Goal: Use online tool/utility: Utilize a website feature to perform a specific function

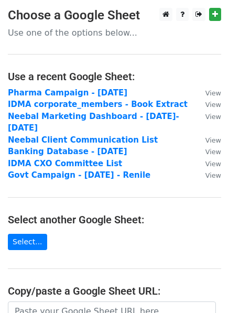
click at [86, 237] on main "Choose a Google Sheet Use one of the options below... Use a recent Google Sheet…" at bounding box center [114, 211] width 229 height 407
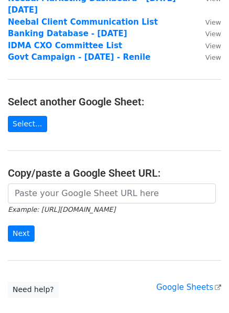
scroll to position [126, 0]
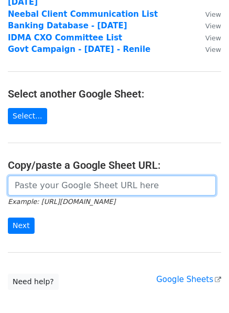
click at [81, 175] on input "url" at bounding box center [112, 185] width 208 height 20
paste input "[URL][DOMAIN_NAME]"
type input "[URL][DOMAIN_NAME]"
click at [41, 177] on input "url" at bounding box center [112, 185] width 208 height 20
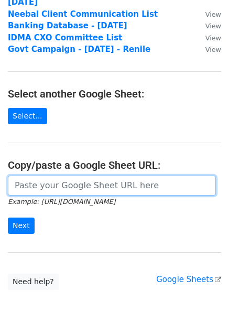
paste input "[URL][DOMAIN_NAME]"
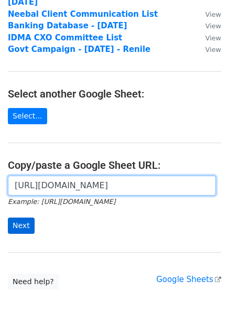
type input "[URL][DOMAIN_NAME]"
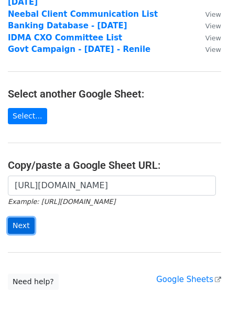
scroll to position [0, 0]
click at [23, 217] on input "Next" at bounding box center [21, 225] width 27 height 16
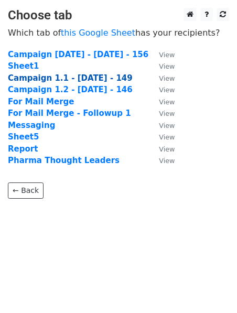
click at [73, 79] on strong "Campaign 1.1 - 30 Sept - 149" at bounding box center [70, 77] width 125 height 9
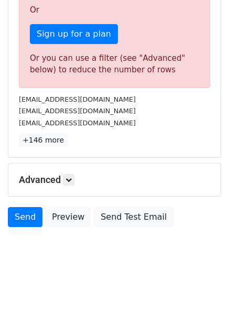
scroll to position [320, 0]
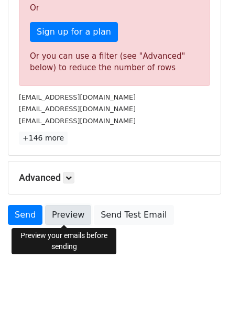
click at [64, 216] on link "Preview" at bounding box center [68, 215] width 46 height 20
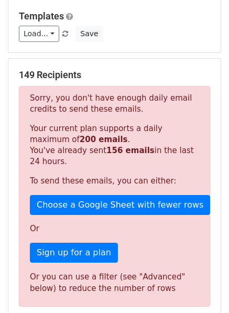
scroll to position [69, 0]
